Goal: Find contact information: Find contact information

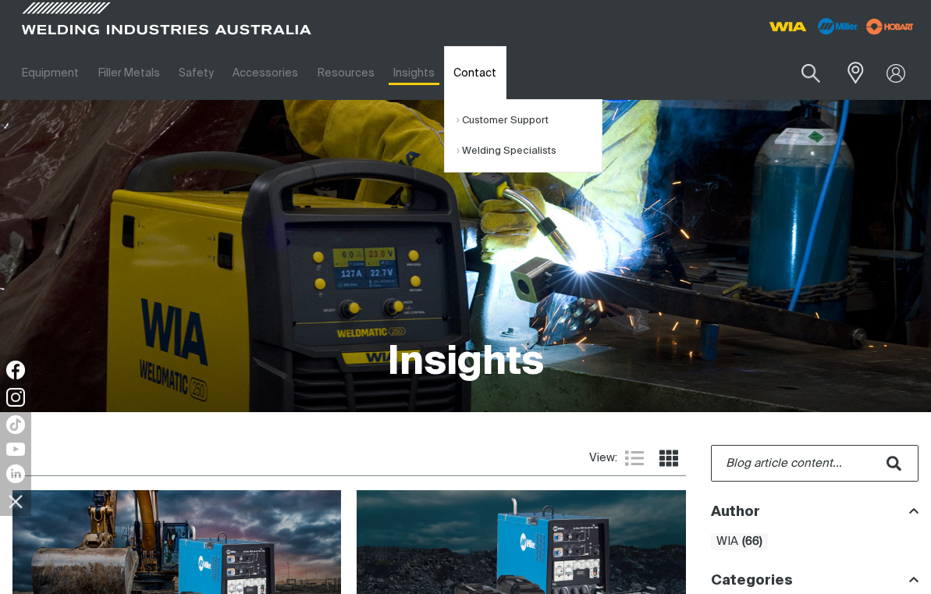
click at [459, 76] on link "Contact" at bounding box center [475, 73] width 62 height 54
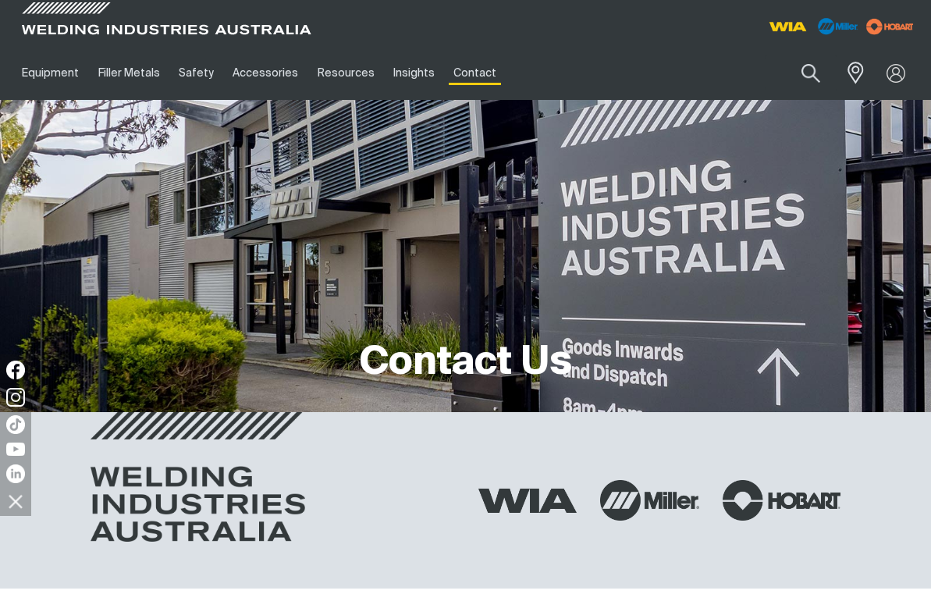
click at [309, 484] on div at bounding box center [272, 500] width 363 height 176
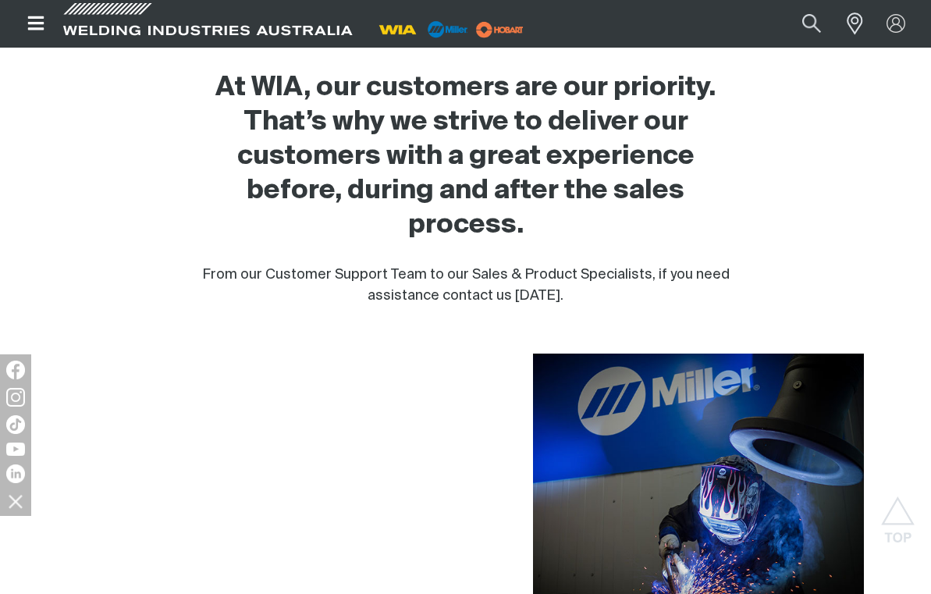
scroll to position [468, 0]
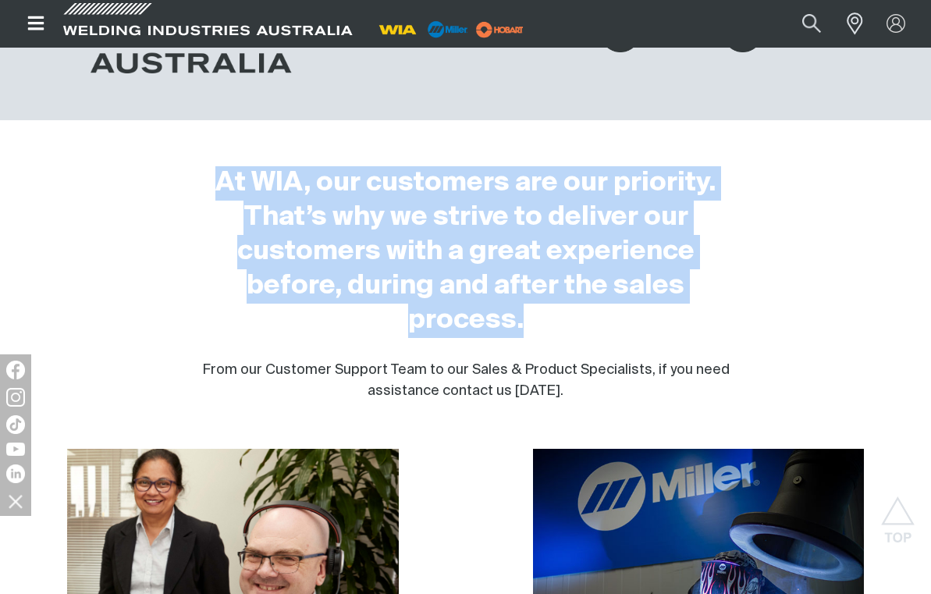
drag, startPoint x: 201, startPoint y: 172, endPoint x: 686, endPoint y: 325, distance: 509.0
click at [686, 325] on h2 "At WIA, our customers are our priority. That’s why we strive to deliver our cus…" at bounding box center [465, 252] width 547 height 172
click at [712, 321] on h2 "At WIA, our customers are our priority. That’s why we strive to deliver our cus…" at bounding box center [465, 252] width 547 height 172
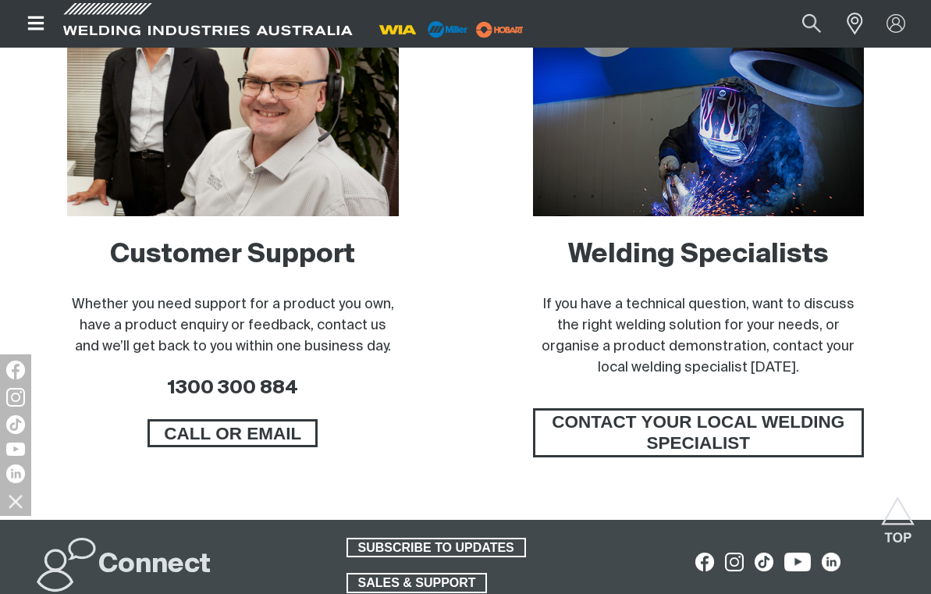
scroll to position [937, 0]
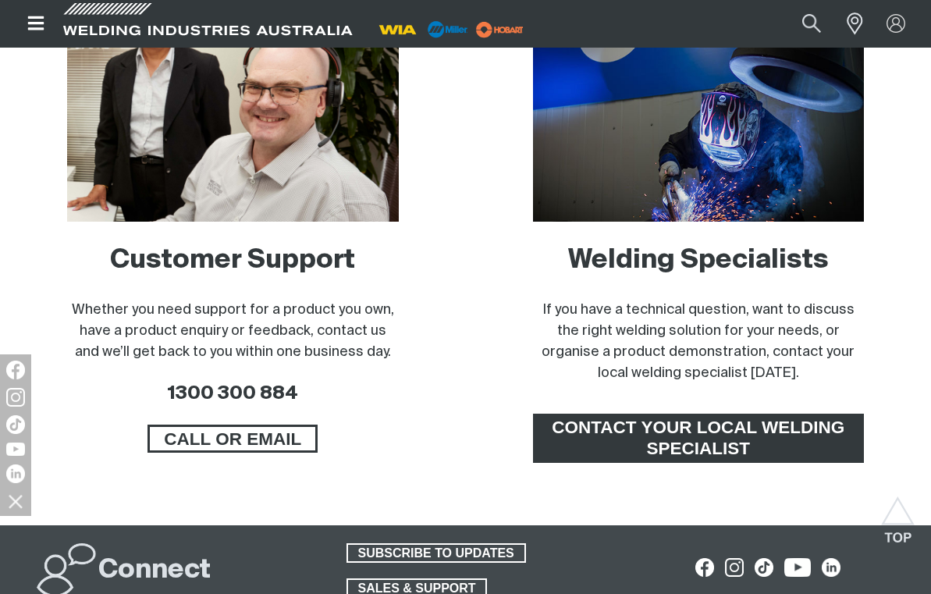
click at [692, 454] on span "CONTACT YOUR LOCAL WELDING SPECIALIST" at bounding box center [698, 438] width 327 height 49
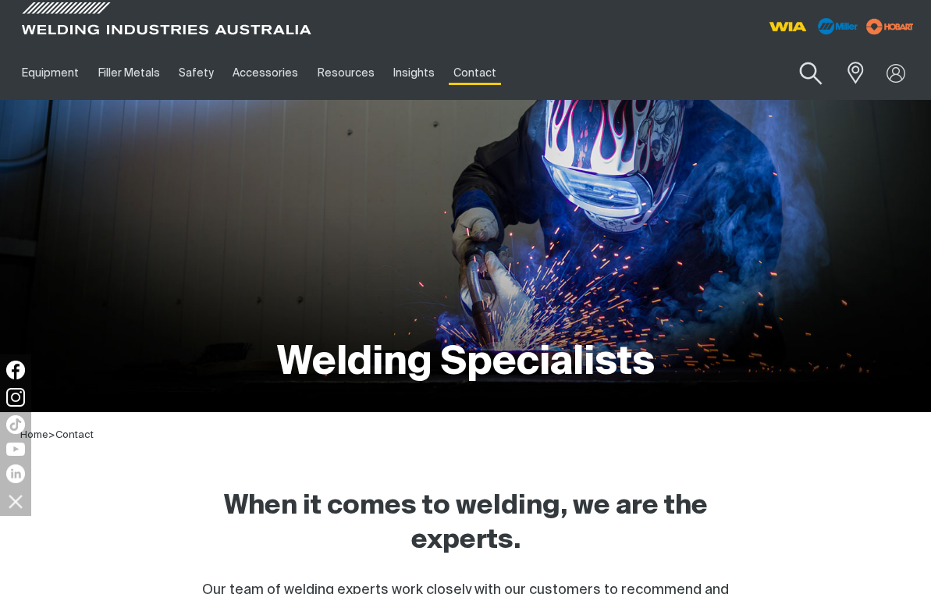
click at [812, 71] on button "Search products" at bounding box center [811, 74] width 63 height 44
click at [856, 69] on span at bounding box center [852, 73] width 34 height 32
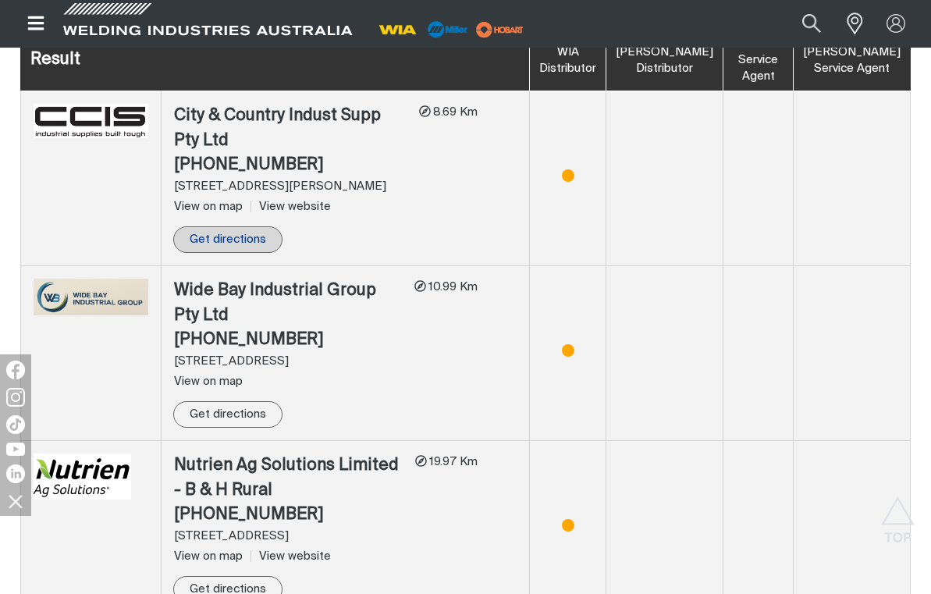
scroll to position [1028, 0]
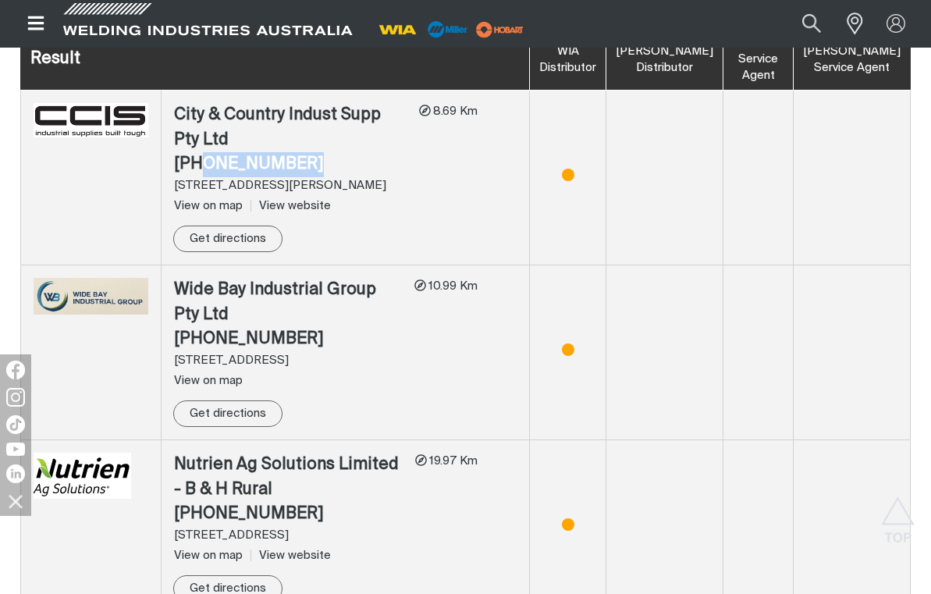
drag, startPoint x: 306, startPoint y: 139, endPoint x: 194, endPoint y: 133, distance: 111.7
click at [194, 152] on div "[PHONE_NUMBER]" at bounding box center [290, 164] width 233 height 25
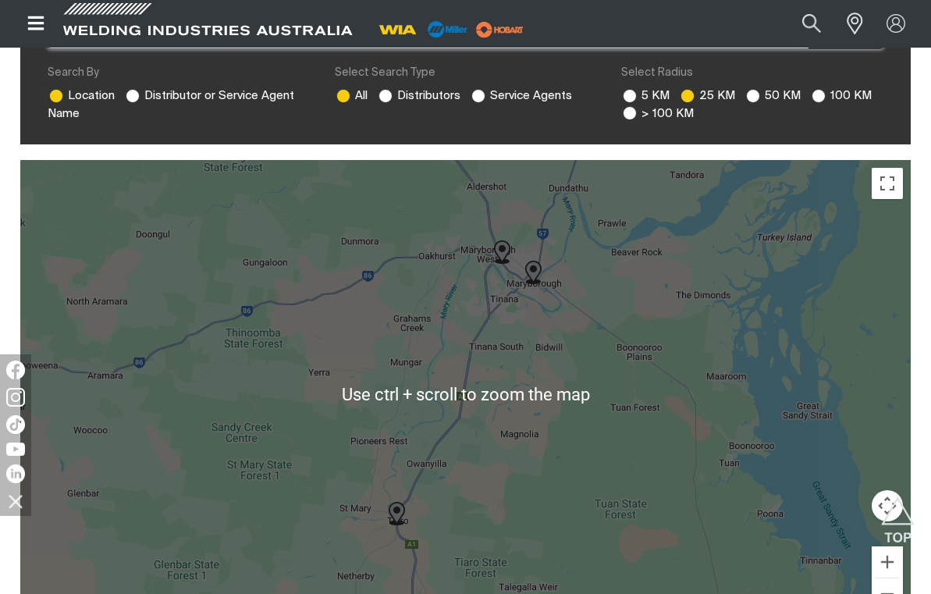
scroll to position [325, 0]
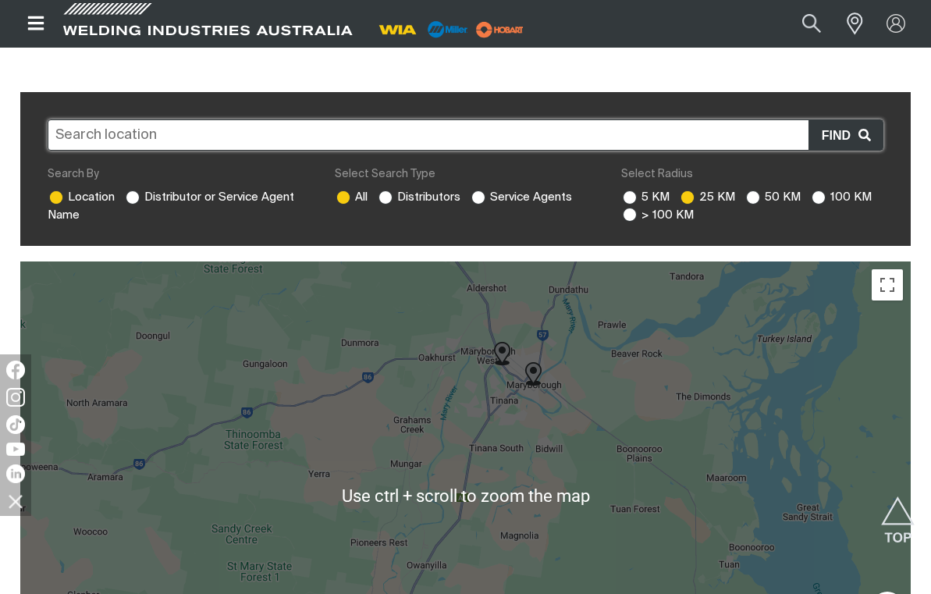
click at [323, 144] on input "text" at bounding box center [466, 134] width 836 height 31
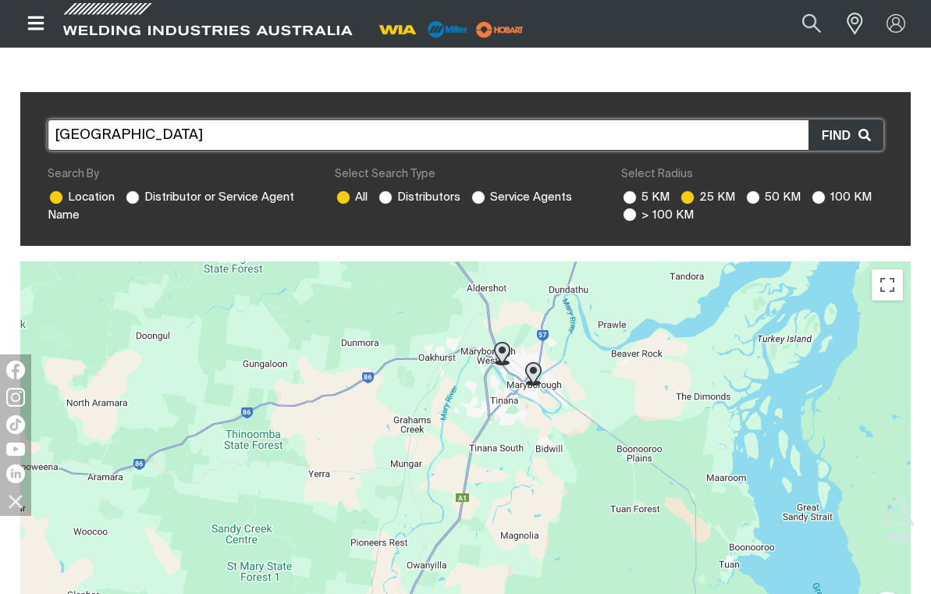
type input "[GEOGRAPHIC_DATA]"
click at [823, 133] on span "Find" at bounding box center [840, 136] width 37 height 20
click at [584, 134] on input "text" at bounding box center [466, 134] width 836 height 31
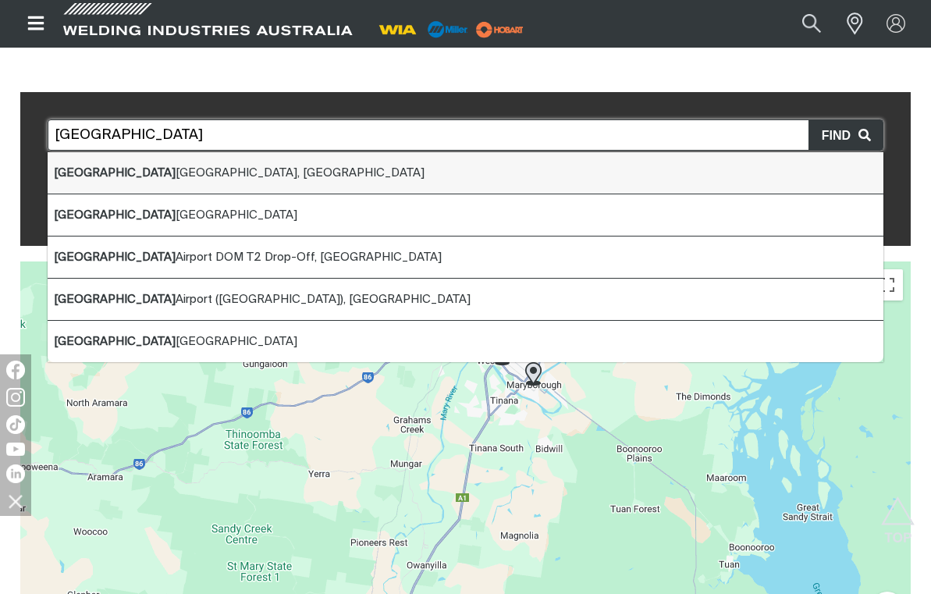
click at [179, 183] on li "[GEOGRAPHIC_DATA], [GEOGRAPHIC_DATA]" at bounding box center [466, 173] width 836 height 42
type input "[GEOGRAPHIC_DATA], [GEOGRAPHIC_DATA]"
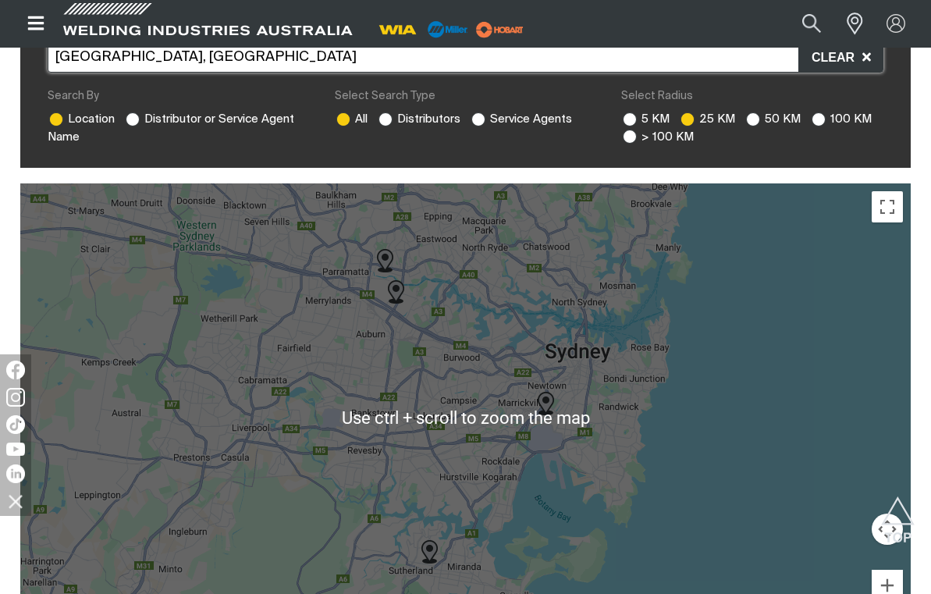
scroll to position [482, 0]
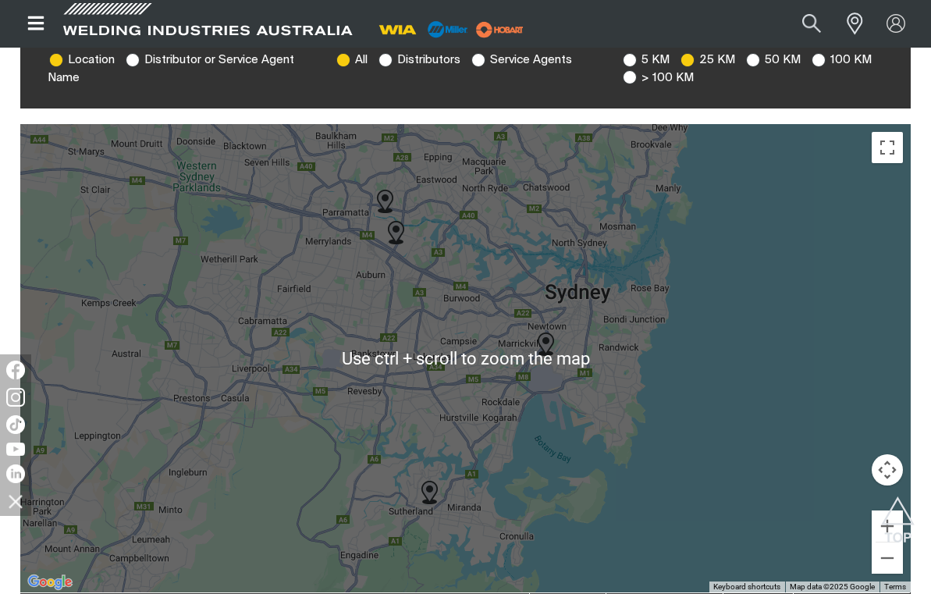
click at [592, 383] on div at bounding box center [465, 358] width 891 height 468
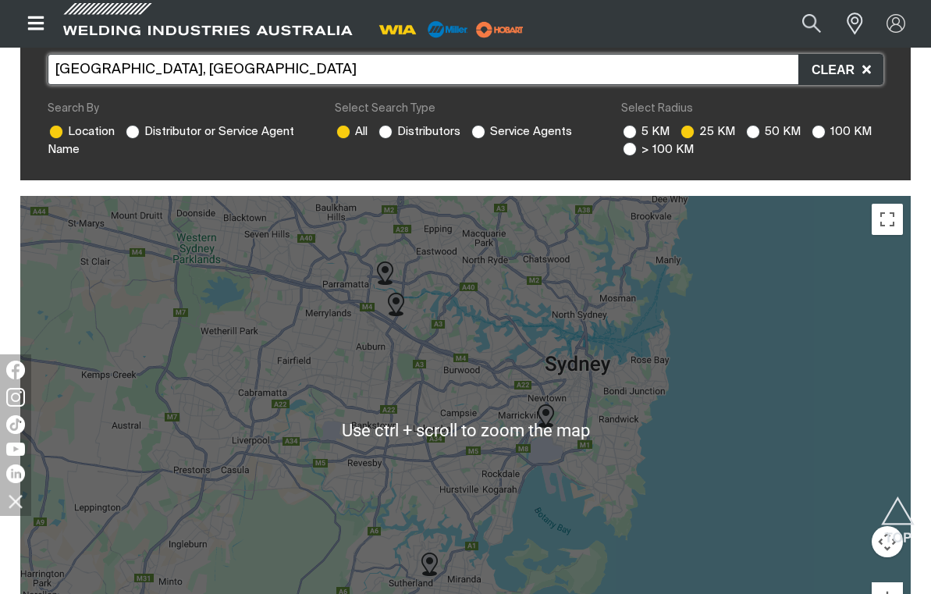
scroll to position [325, 0]
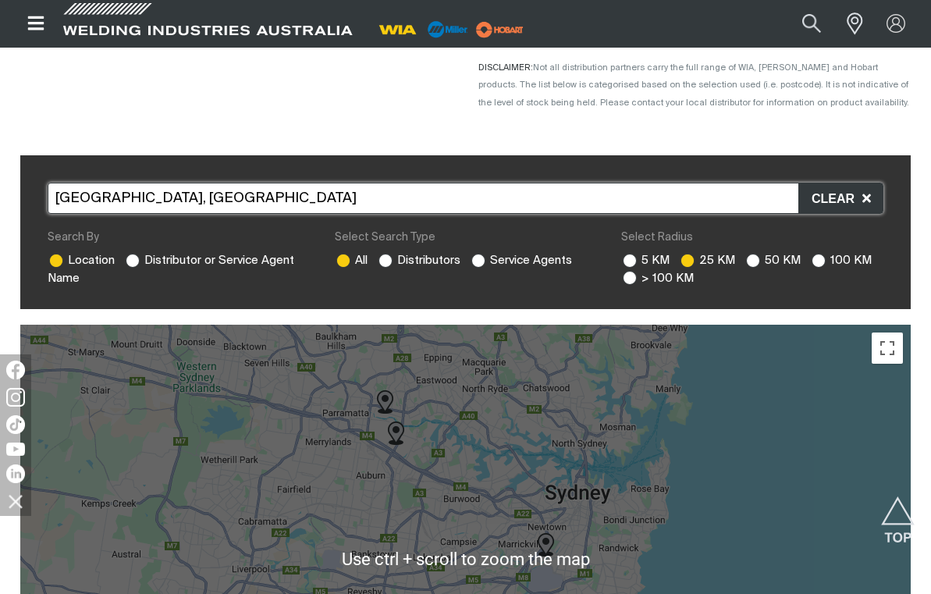
scroll to position [247, 0]
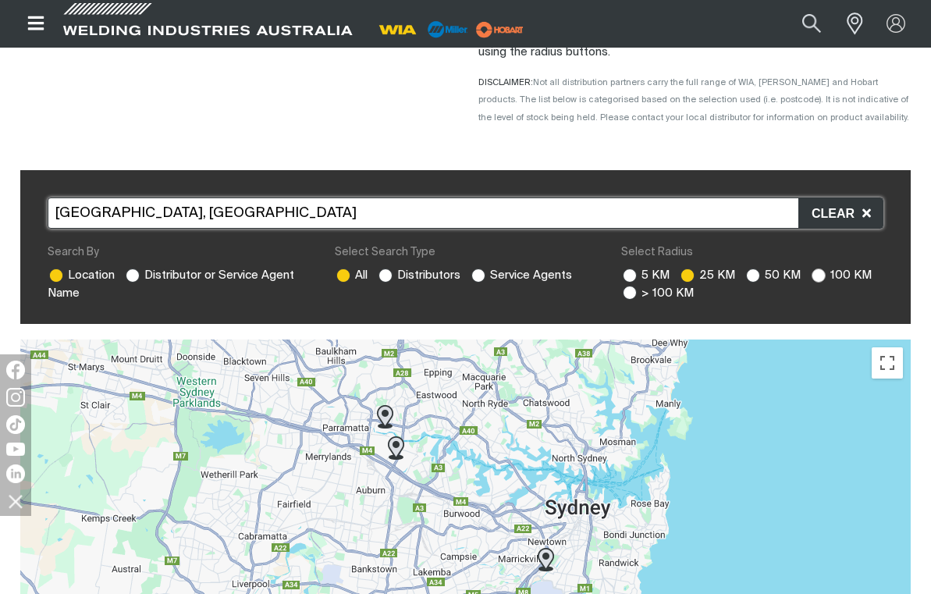
click at [812, 275] on ins at bounding box center [819, 275] width 14 height 14
click at [812, 275] on input "100 KM" at bounding box center [817, 273] width 10 height 10
radio input "true"
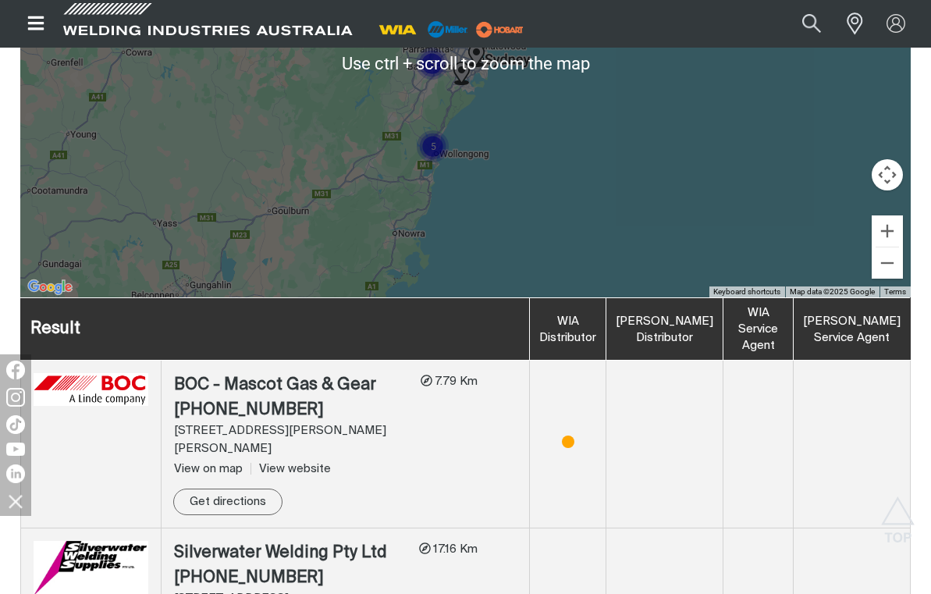
scroll to position [872, 0]
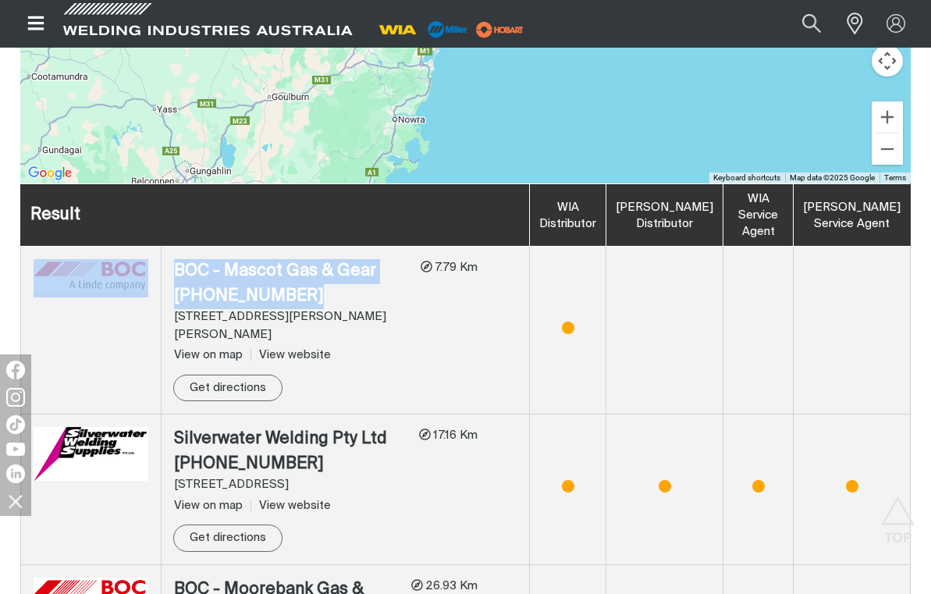
drag, startPoint x: 294, startPoint y: 294, endPoint x: 157, endPoint y: 272, distance: 139.2
click at [157, 272] on tr "BOC - Mascot Gas & Gear (02) 9557 [GEOGRAPHIC_DATA][STREET_ADDRESS][PERSON_NAME…" at bounding box center [466, 331] width 890 height 168
click at [379, 347] on div "View on map View website" at bounding box center [291, 356] width 234 height 18
drag, startPoint x: 292, startPoint y: 294, endPoint x: 176, endPoint y: 270, distance: 118.0
click at [176, 270] on div "BOC - Mascot Gas & Gear [PHONE_NUMBER]" at bounding box center [291, 283] width 234 height 49
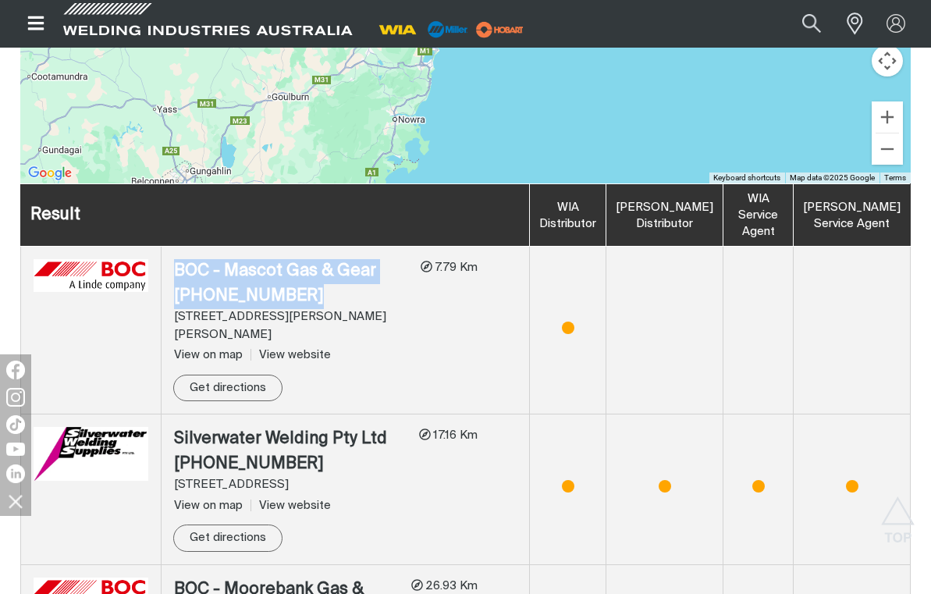
copy div "BOC - Mascot Gas & Gear [PHONE_NUMBER]"
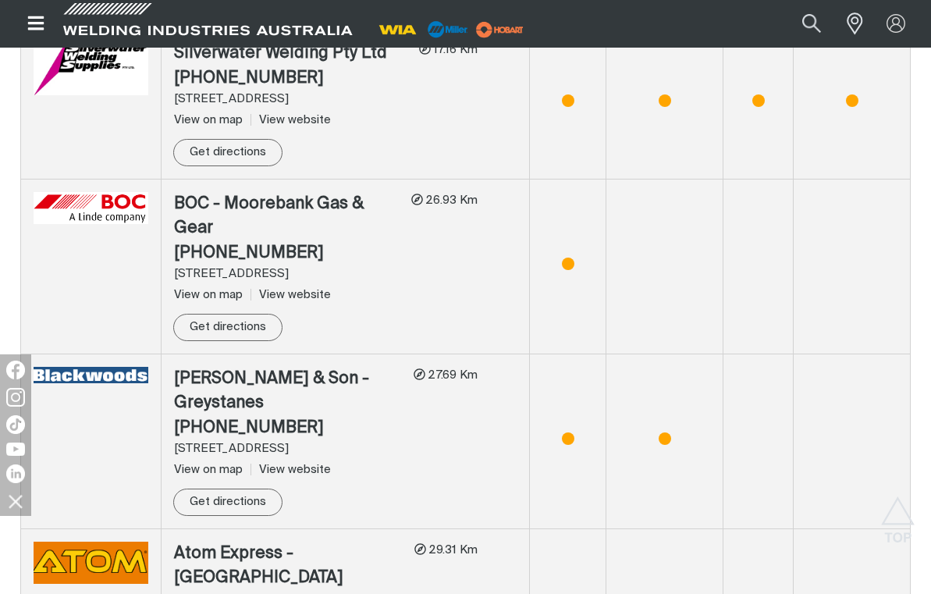
scroll to position [1106, 0]
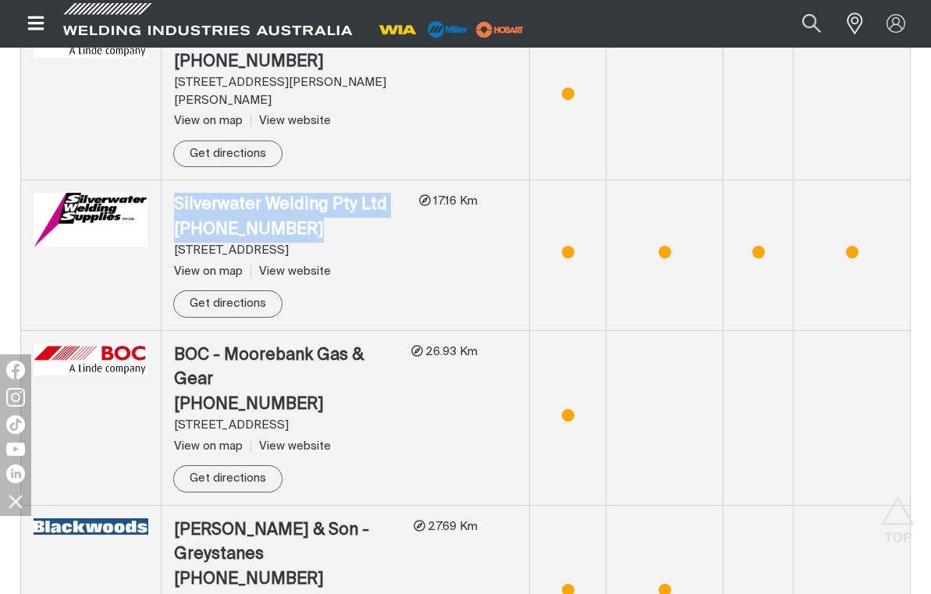
drag, startPoint x: 308, startPoint y: 212, endPoint x: 177, endPoint y: 193, distance: 132.5
click at [177, 193] on div "Silverwater Welding Pty Ltd [PHONE_NUMBER]" at bounding box center [290, 217] width 233 height 49
copy div "Silverwater Welding Pty Ltd [PHONE_NUMBER]"
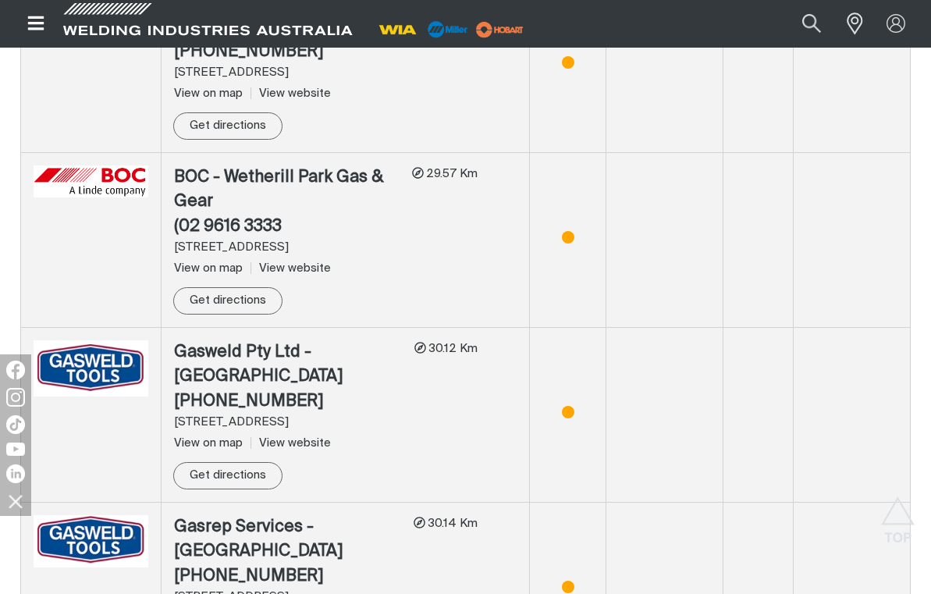
scroll to position [1574, 0]
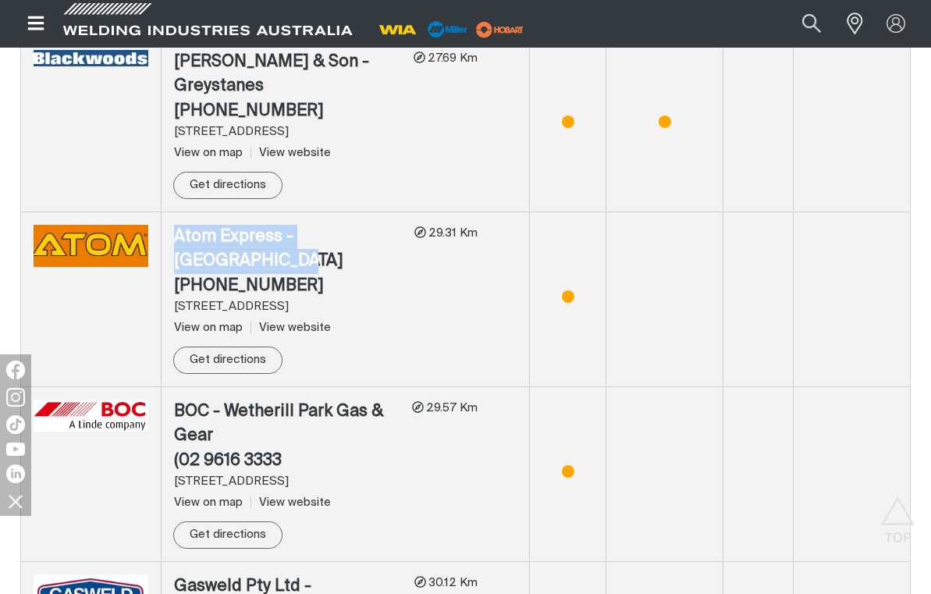
drag, startPoint x: 404, startPoint y: 169, endPoint x: 164, endPoint y: 160, distance: 240.6
click at [164, 212] on td "Atom Express - [GEOGRAPHIC_DATA] (02) 8707 7000 [STREET_ADDRESS] View on map Vi…" at bounding box center [346, 299] width 368 height 175
copy div "Atom Express - [GEOGRAPHIC_DATA]"
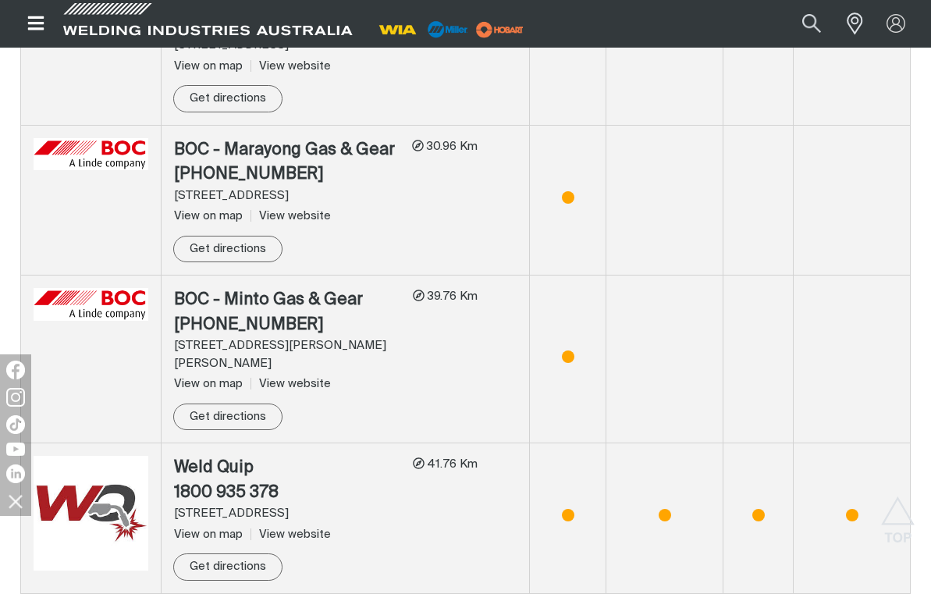
scroll to position [2433, 0]
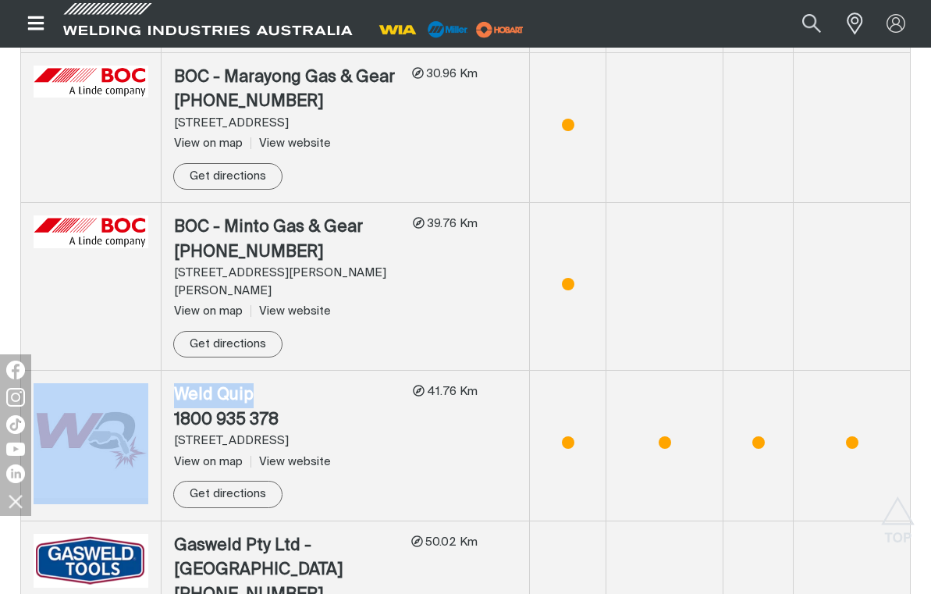
drag, startPoint x: 262, startPoint y: 207, endPoint x: 149, endPoint y: 203, distance: 113.2
click at [149, 371] on tr "Weld Quip 1800 935 [GEOGRAPHIC_DATA][STREET_ADDRESS] View on map View website S…" at bounding box center [466, 446] width 890 height 151
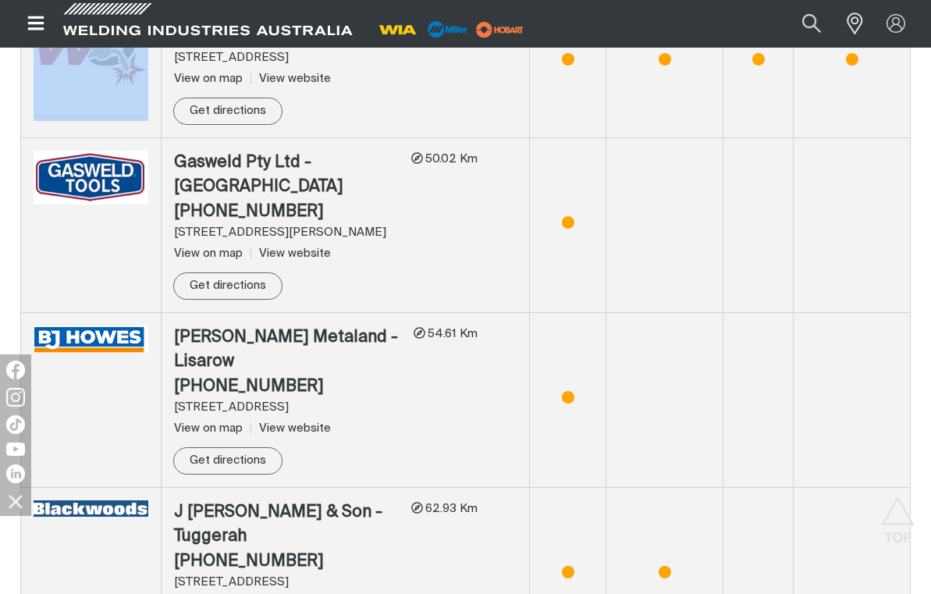
scroll to position [2823, 0]
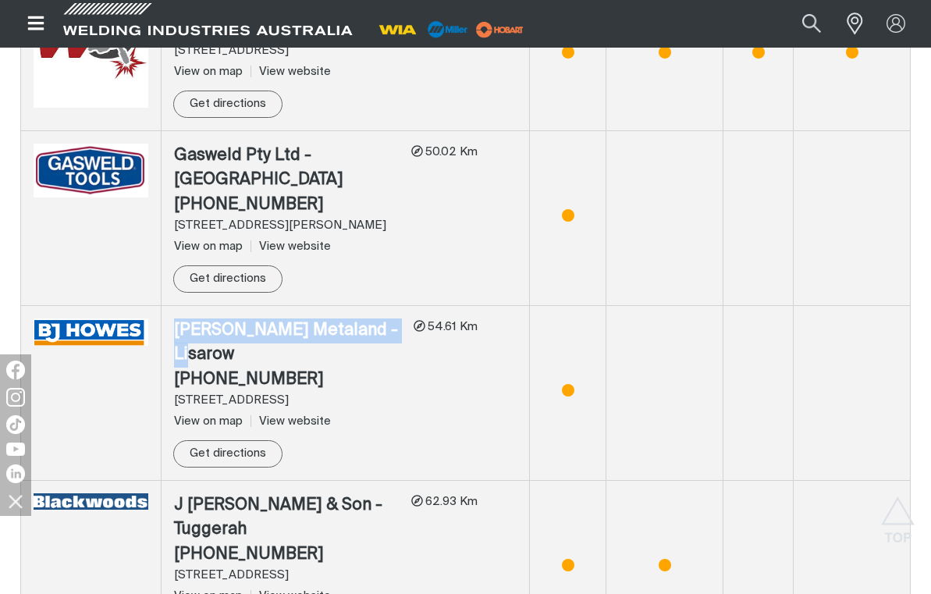
drag, startPoint x: 400, startPoint y: 125, endPoint x: 176, endPoint y: 116, distance: 224.2
click at [176, 318] on div "[PERSON_NAME] Metaland - Lisarow" at bounding box center [287, 342] width 227 height 49
copy div "[PERSON_NAME] Metaland - Lisarow"
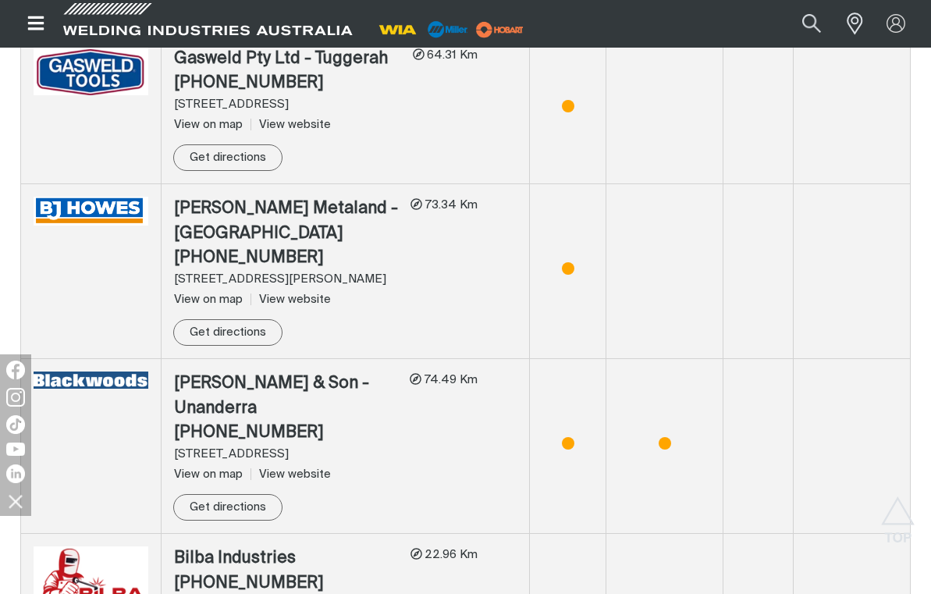
scroll to position [3525, 0]
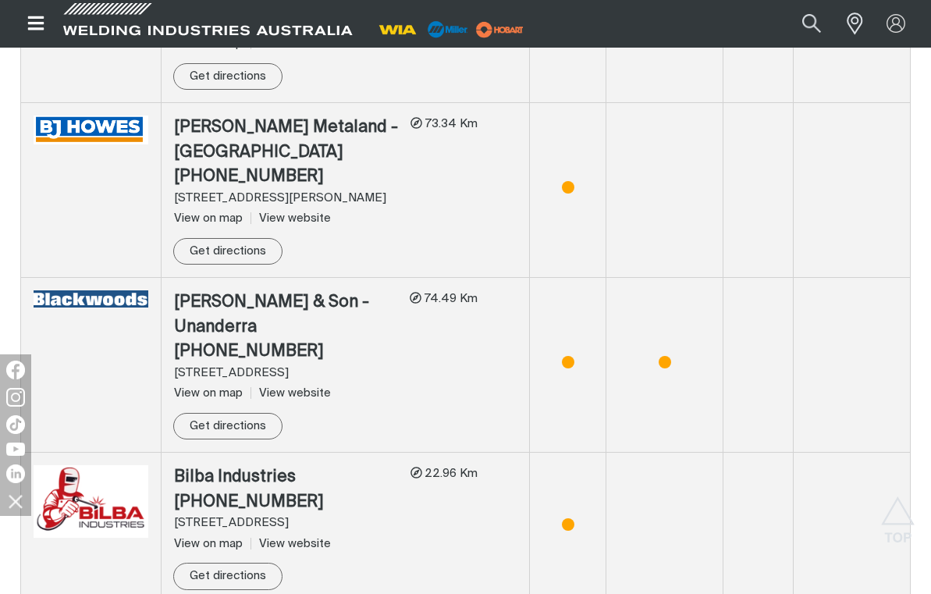
drag, startPoint x: 427, startPoint y: 317, endPoint x: 173, endPoint y: 320, distance: 253.7
copy div "National Weld & Ind Supp Pty Ltd"
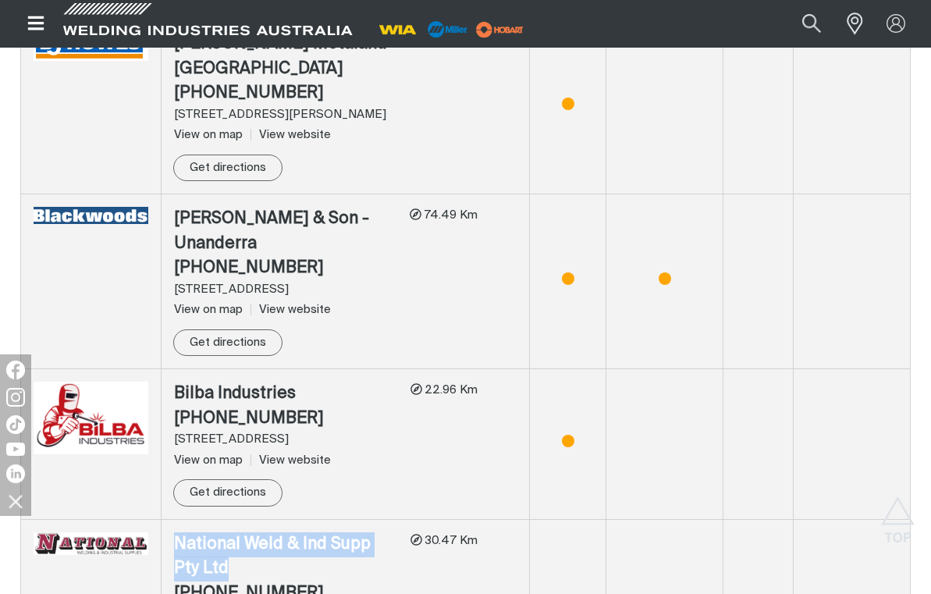
scroll to position [3760, 0]
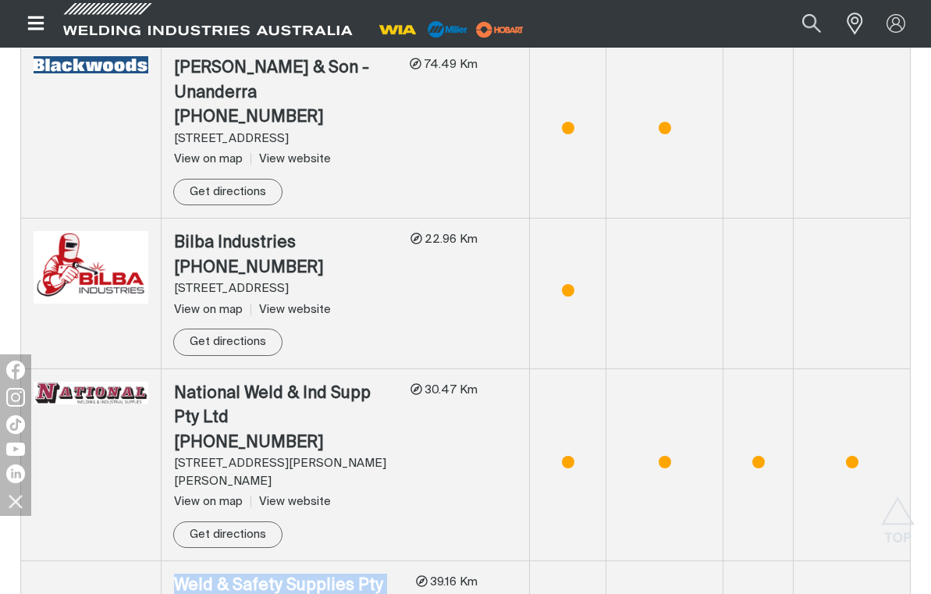
drag, startPoint x: 418, startPoint y: 236, endPoint x: 170, endPoint y: 237, distance: 248.2
copy div "Weld & Safety Supplies Pty Ltd"
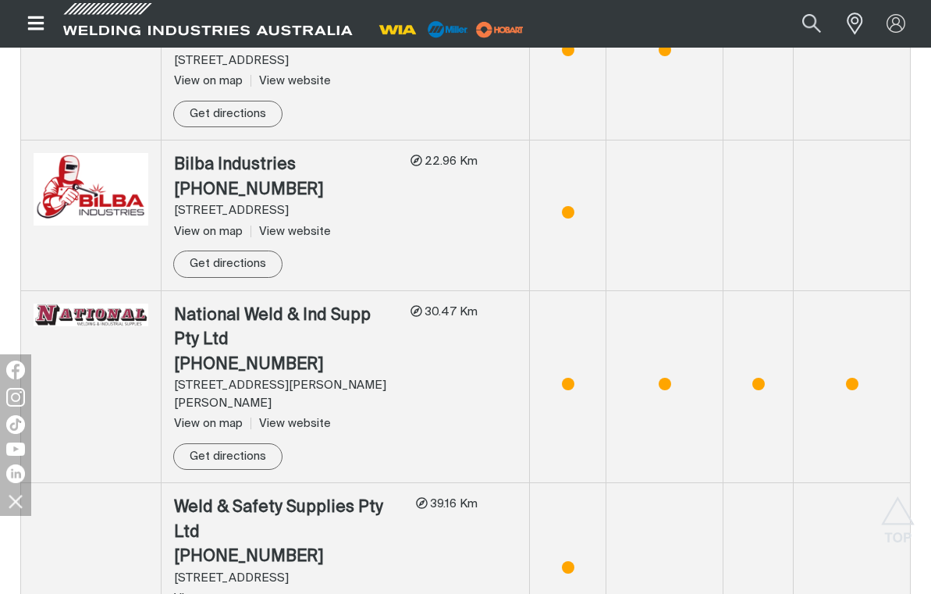
drag, startPoint x: 450, startPoint y: 308, endPoint x: 175, endPoint y: 309, distance: 274.7
copy div "ADG Welding Supplies ([GEOGRAPHIC_DATA]) Pty Ltd"
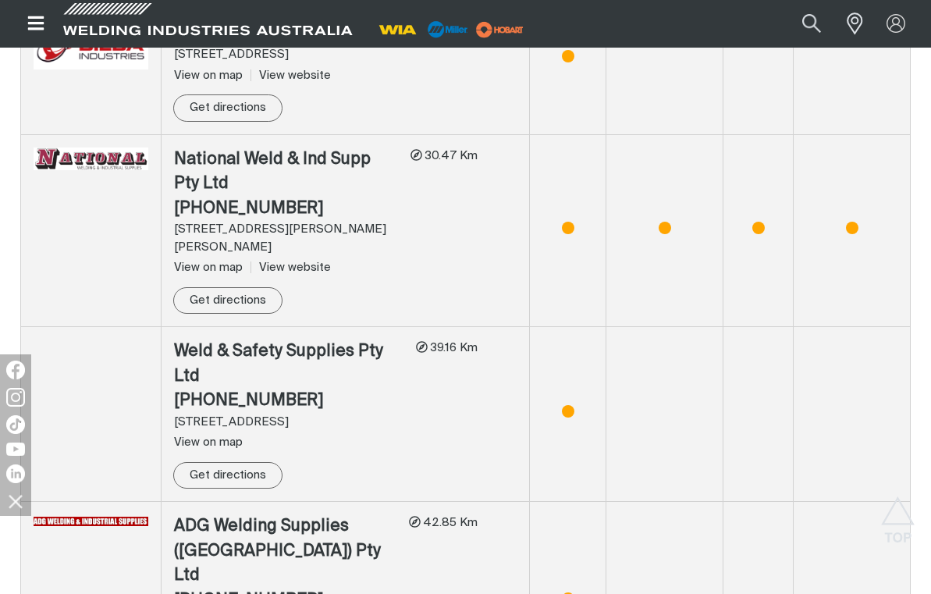
drag, startPoint x: 404, startPoint y: 303, endPoint x: 162, endPoint y: 304, distance: 242.0
copy div "Days Industrial - Unanderra"
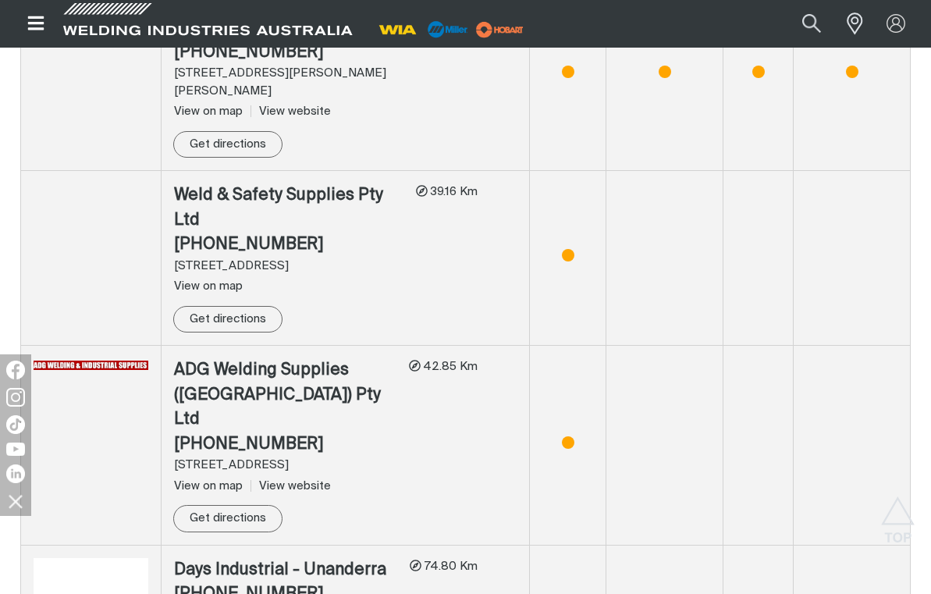
drag, startPoint x: 366, startPoint y: 301, endPoint x: 176, endPoint y: 300, distance: 190.4
copy div "BE Gas Supplies Pty Ltd"
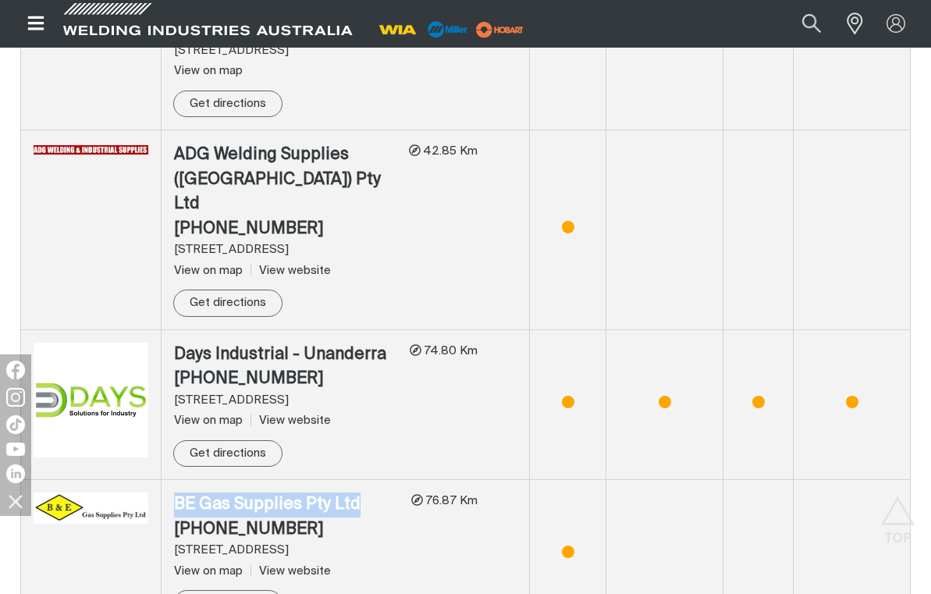
scroll to position [4540, 0]
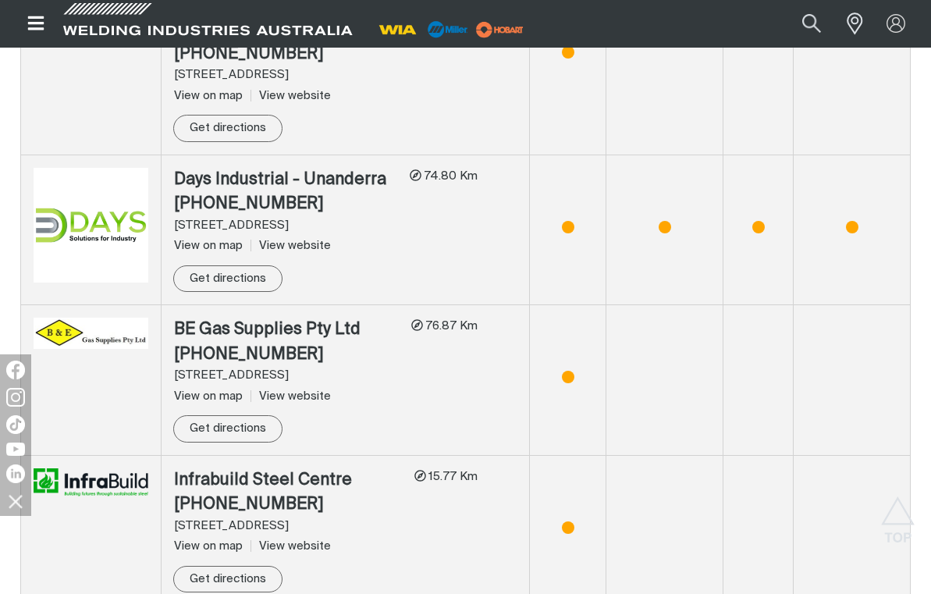
drag, startPoint x: 376, startPoint y: 205, endPoint x: 127, endPoint y: 205, distance: 249.0
copy tr "AgNVet Services Pty Ltd"
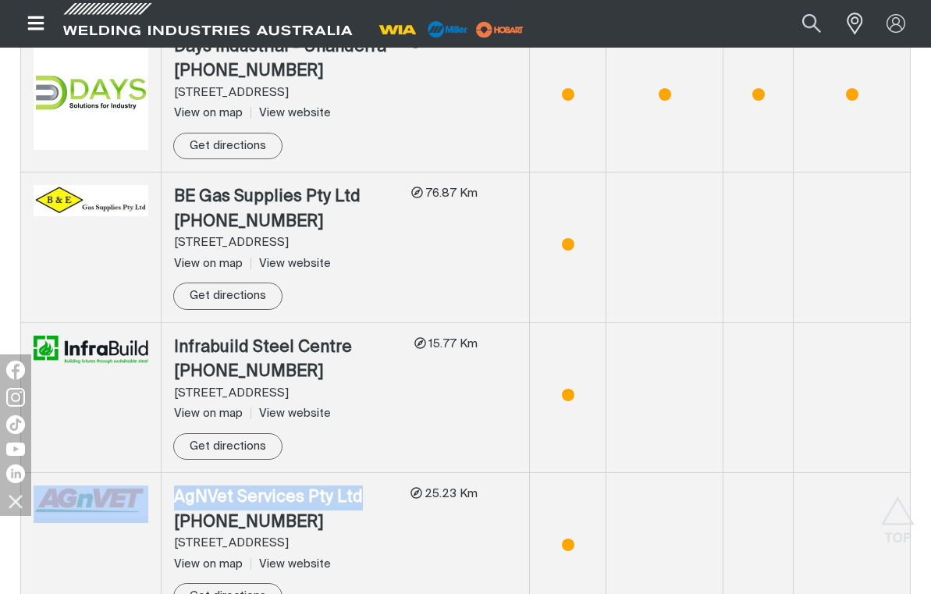
scroll to position [4696, 0]
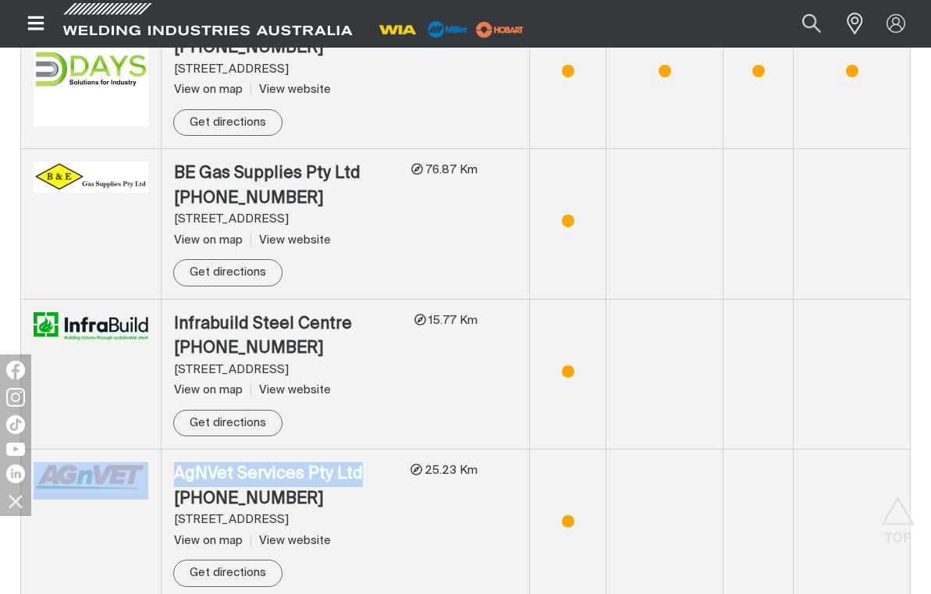
drag, startPoint x: 346, startPoint y: 198, endPoint x: 161, endPoint y: 202, distance: 185.0
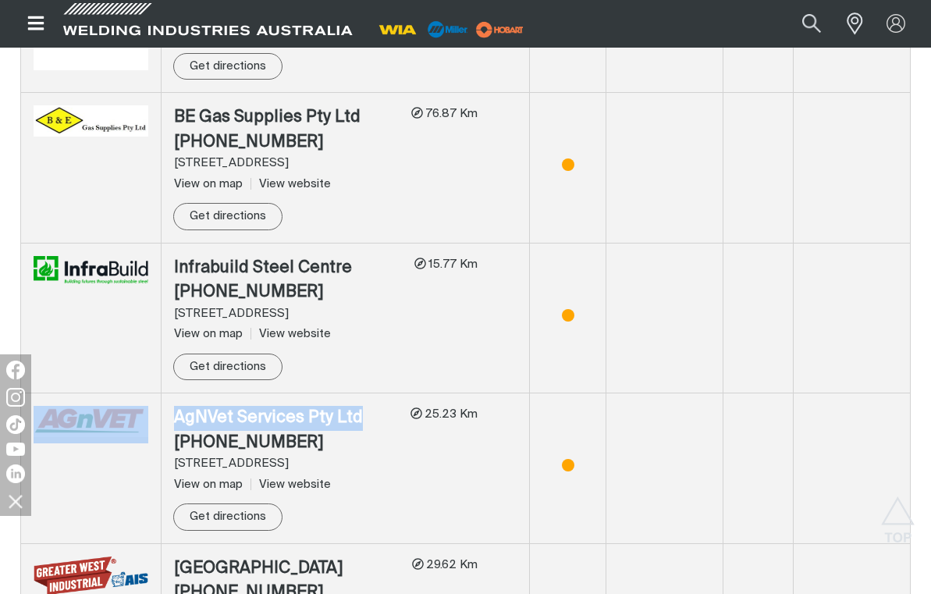
scroll to position [4774, 0]
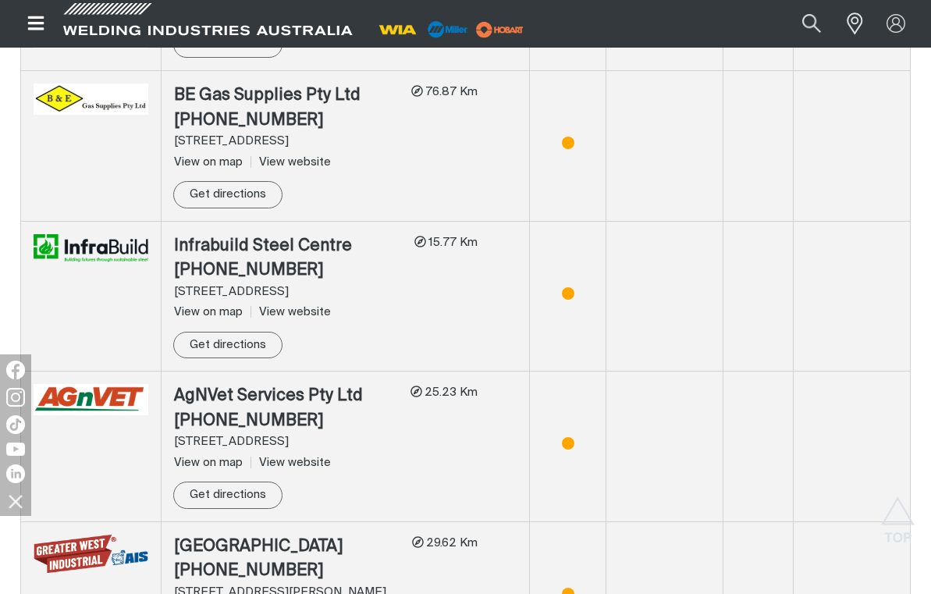
drag, startPoint x: 173, startPoint y: 271, endPoint x: 330, endPoint y: 270, distance: 156.9
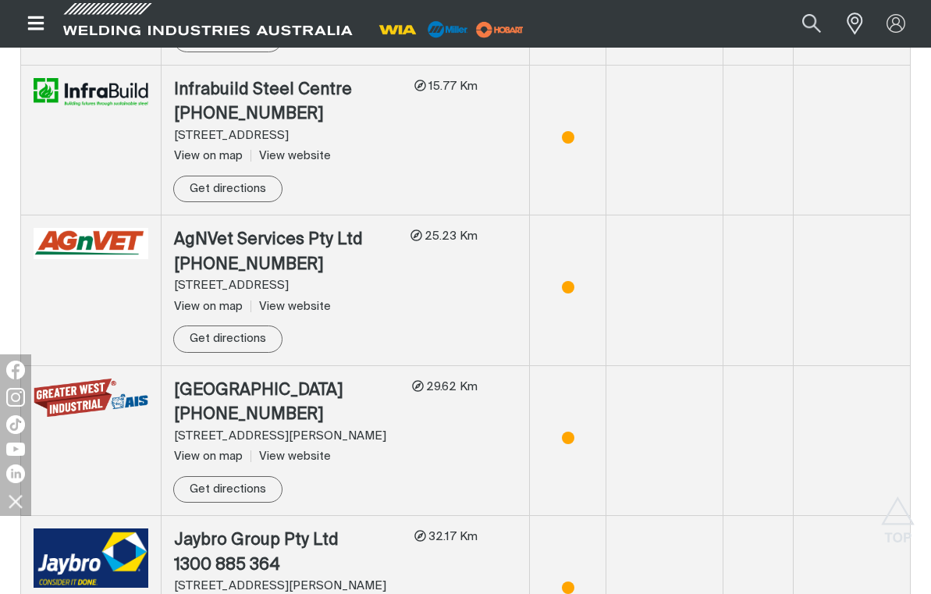
drag, startPoint x: 400, startPoint y: 265, endPoint x: 171, endPoint y: 267, distance: 229.5
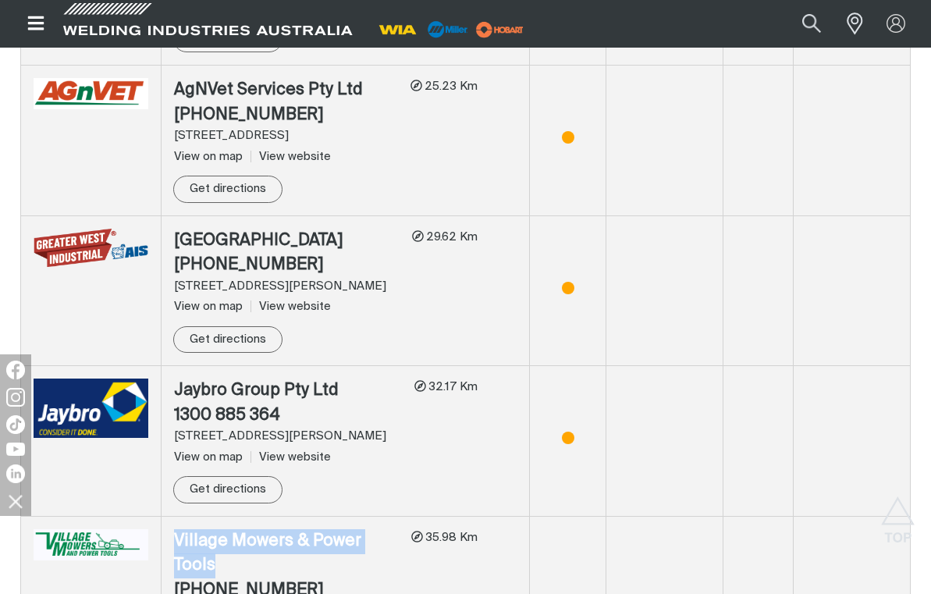
scroll to position [5086, 0]
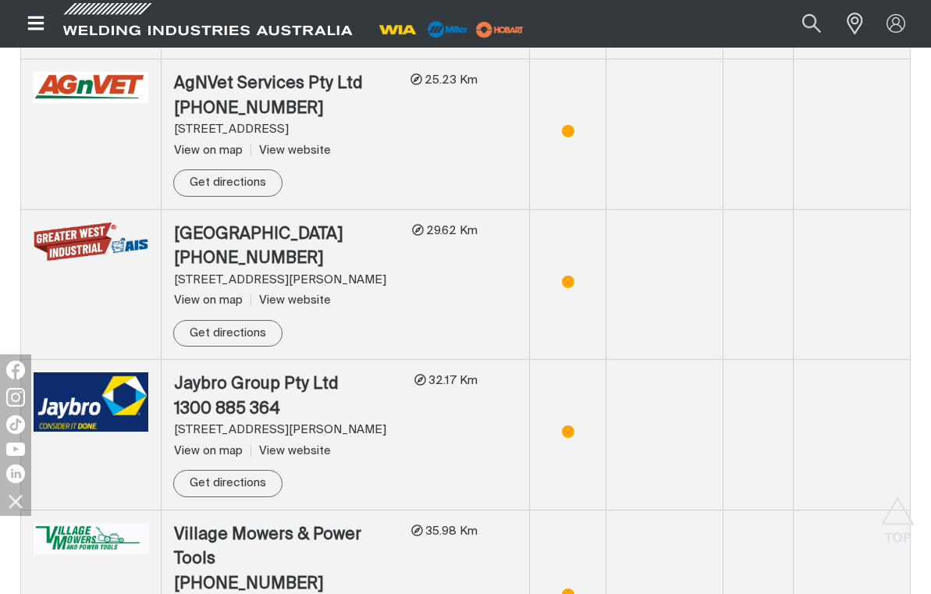
drag, startPoint x: 375, startPoint y: 264, endPoint x: 173, endPoint y: 270, distance: 202.2
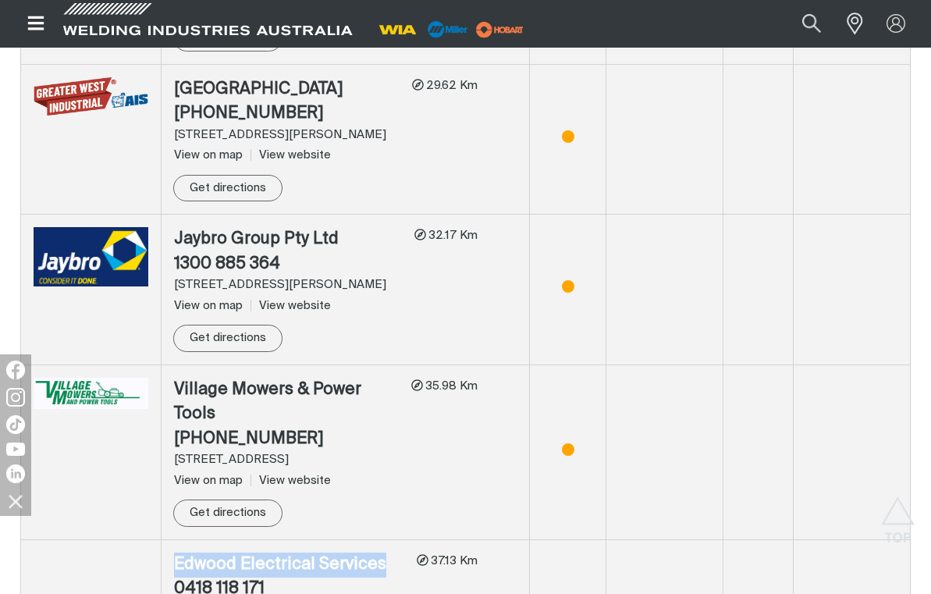
scroll to position [5243, 0]
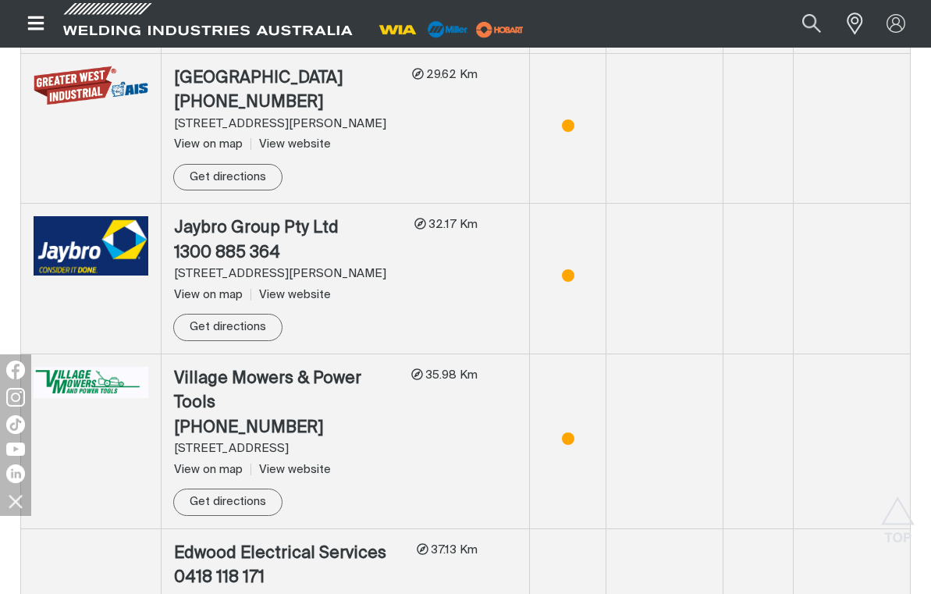
drag, startPoint x: 350, startPoint y: 259, endPoint x: 176, endPoint y: 259, distance: 174.0
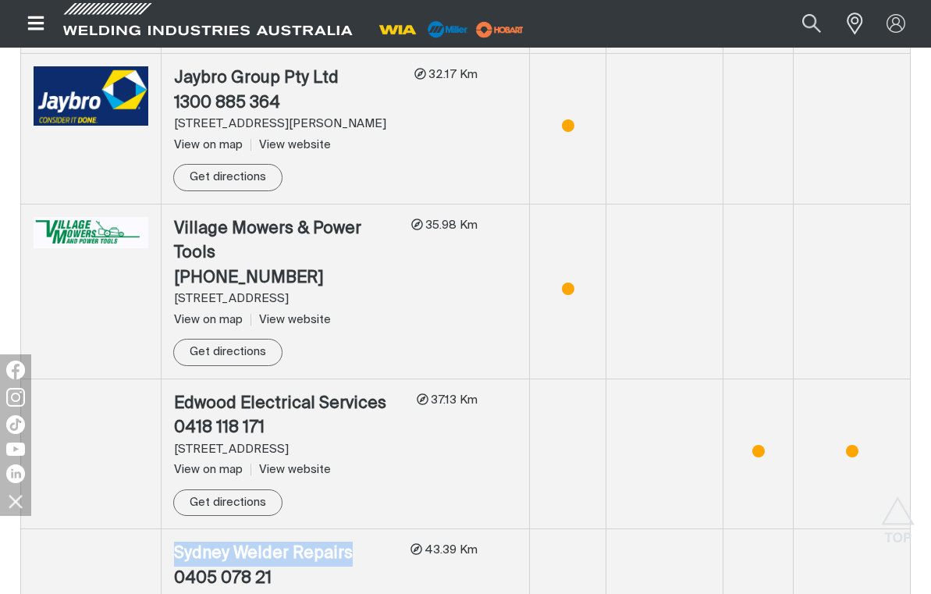
scroll to position [5399, 0]
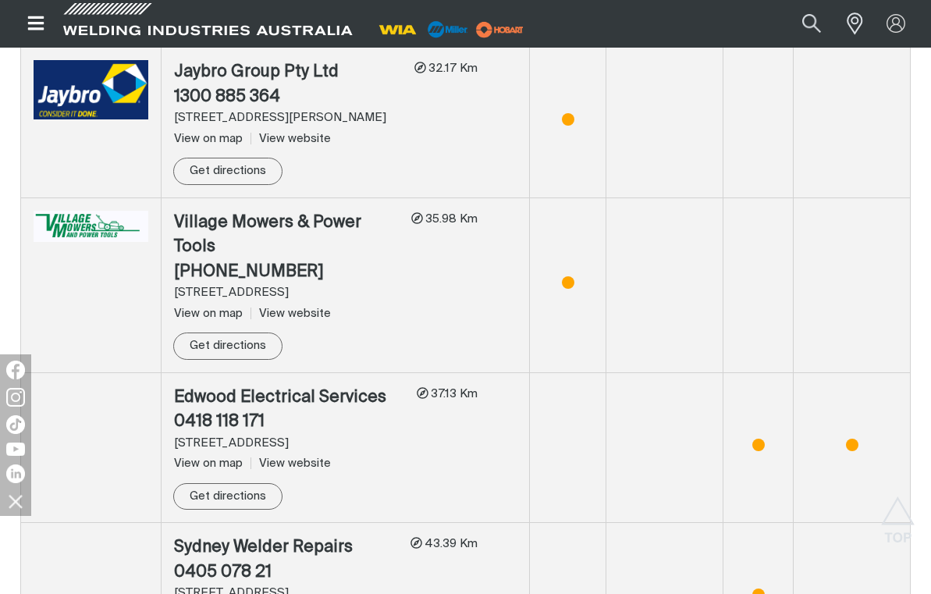
drag, startPoint x: 408, startPoint y: 252, endPoint x: 172, endPoint y: 258, distance: 236.6
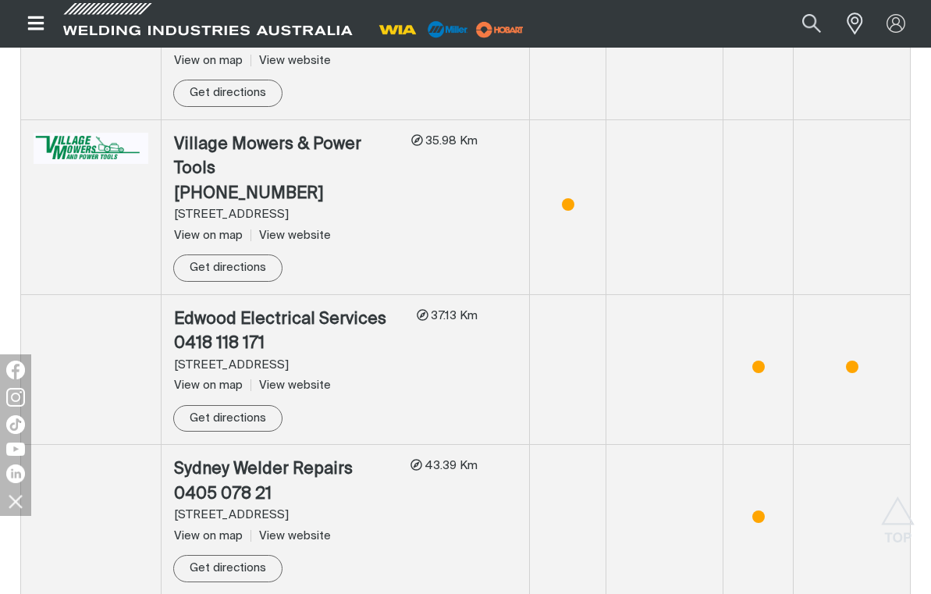
drag, startPoint x: 404, startPoint y: 321, endPoint x: 168, endPoint y: 329, distance: 236.6
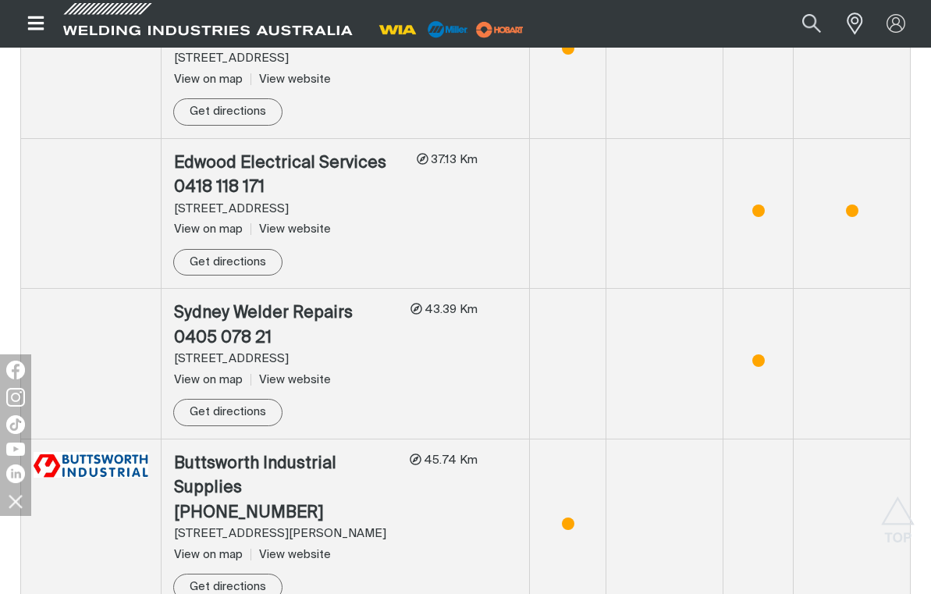
drag, startPoint x: 375, startPoint y: 315, endPoint x: 176, endPoint y: 313, distance: 199.0
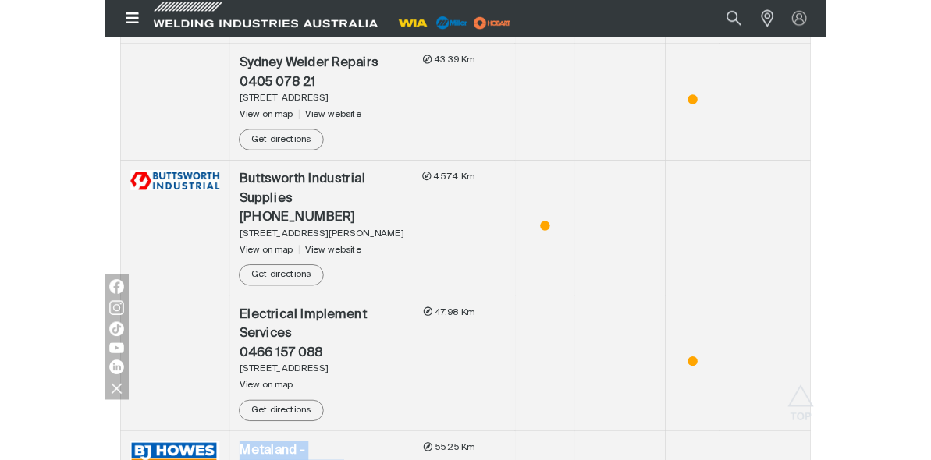
scroll to position [5867, 0]
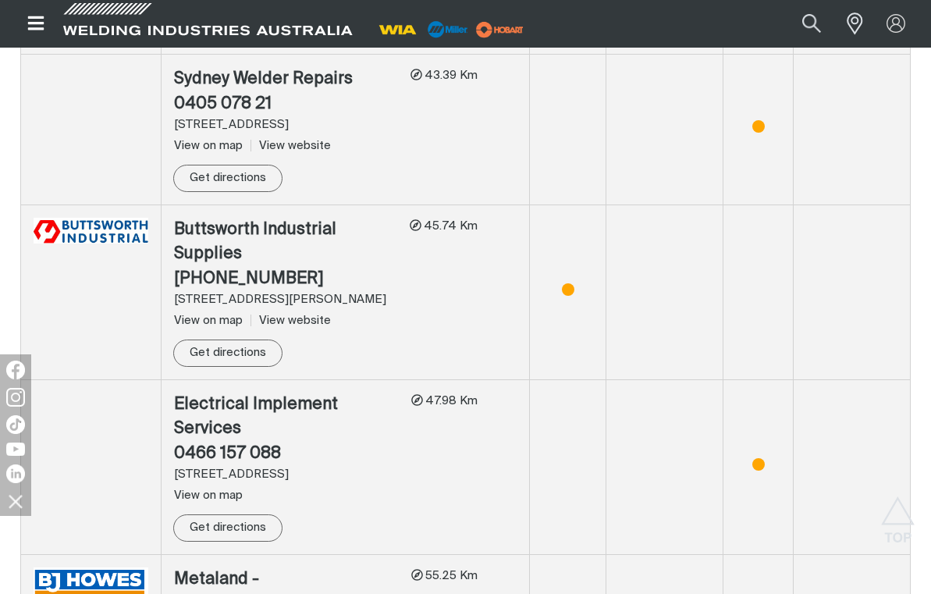
drag, startPoint x: 432, startPoint y: 244, endPoint x: 160, endPoint y: 233, distance: 272.6
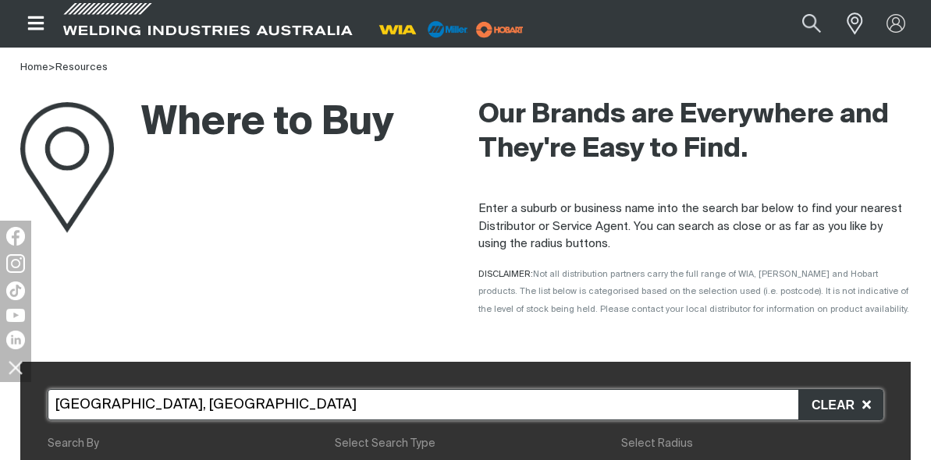
scroll to position [0, 0]
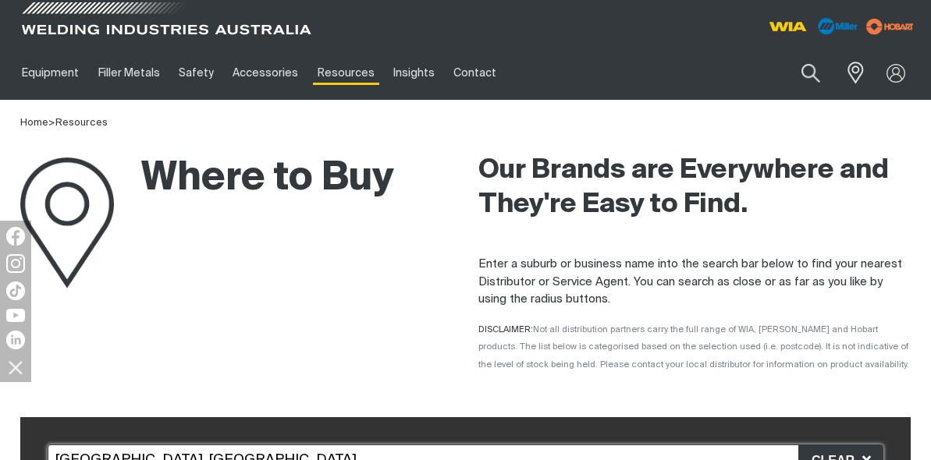
click at [48, 20] on span at bounding box center [166, 23] width 297 height 46
